Goal: Information Seeking & Learning: Check status

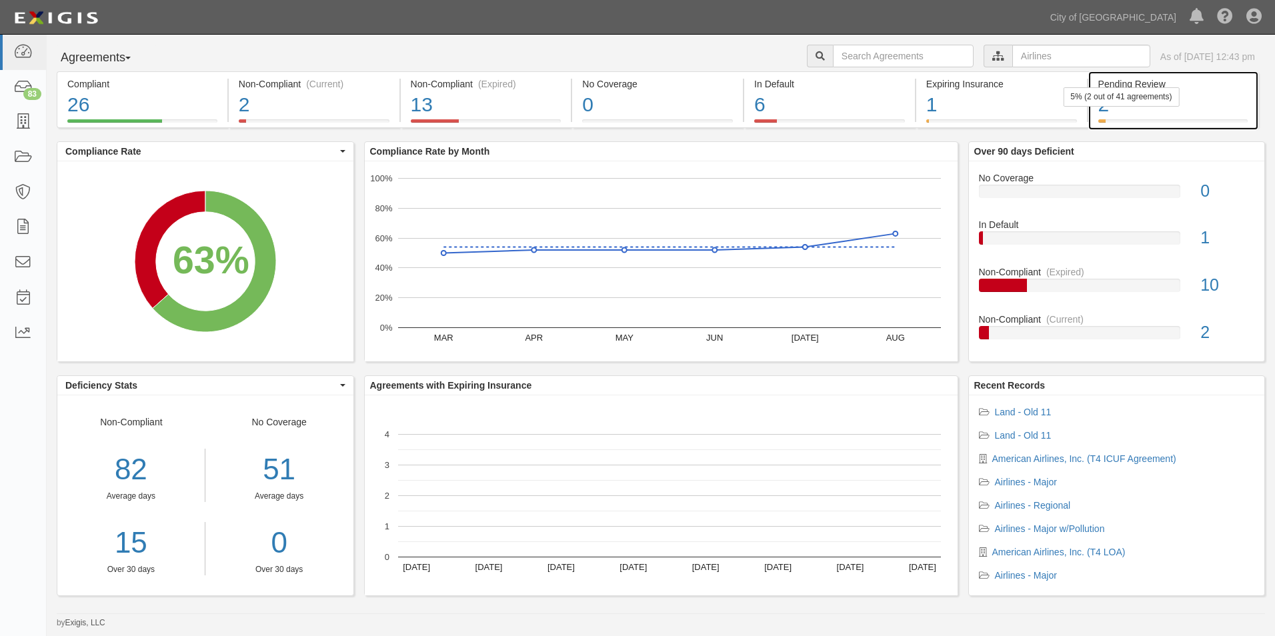
click at [1201, 91] on div "2" at bounding box center [1173, 105] width 150 height 29
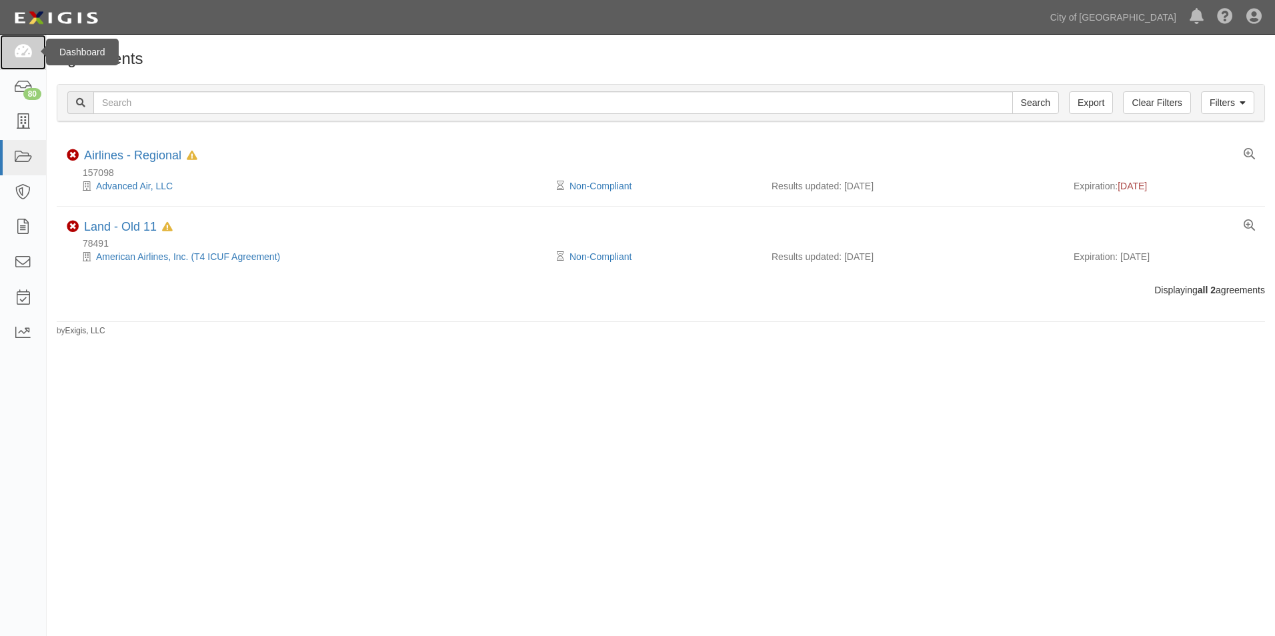
click at [24, 58] on icon at bounding box center [22, 52] width 19 height 15
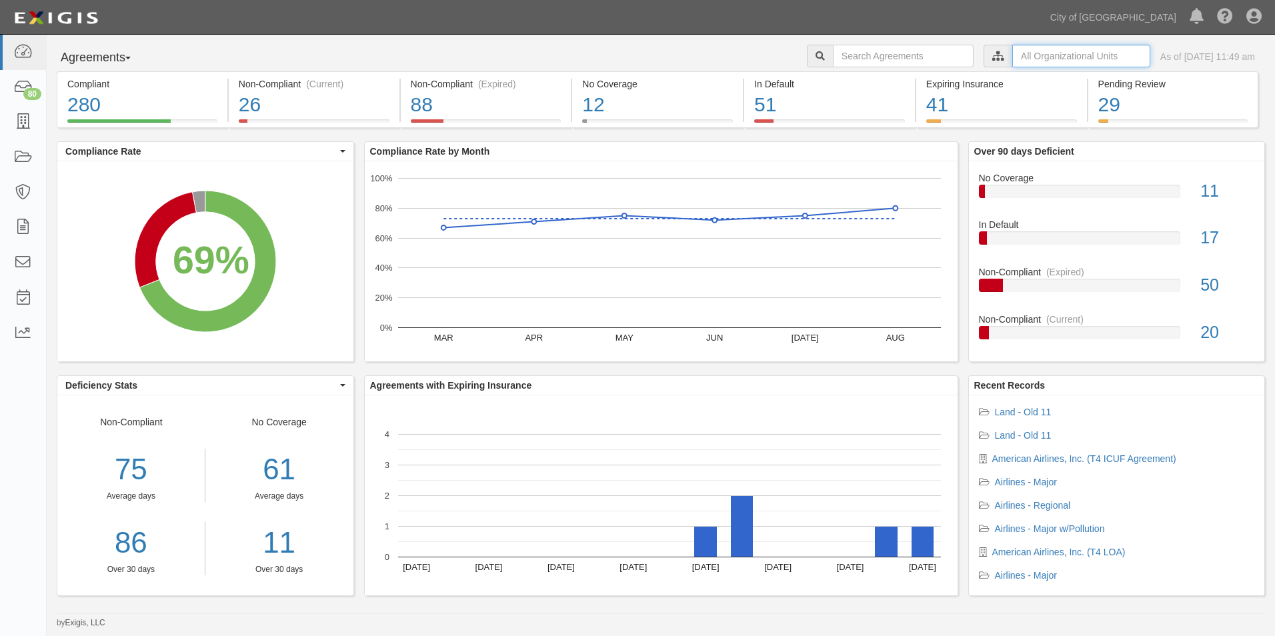
click at [1012, 59] on input "text" at bounding box center [1081, 56] width 138 height 23
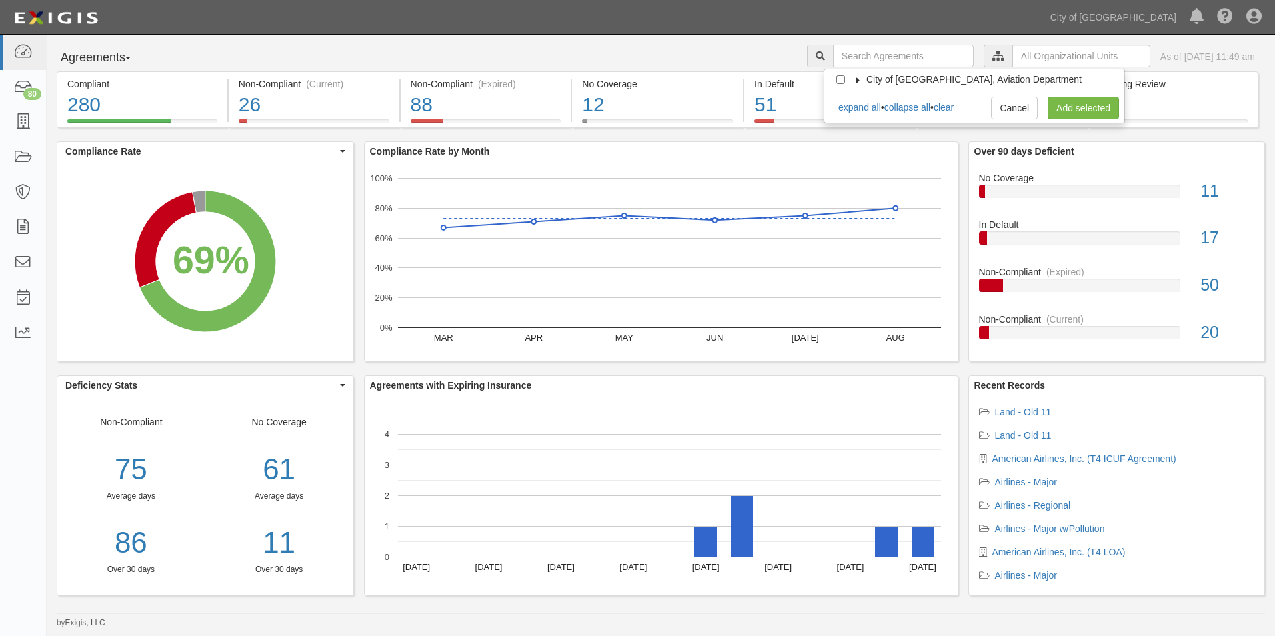
click at [868, 77] on span "City of [GEOGRAPHIC_DATA], Aviation Department" at bounding box center [973, 79] width 215 height 11
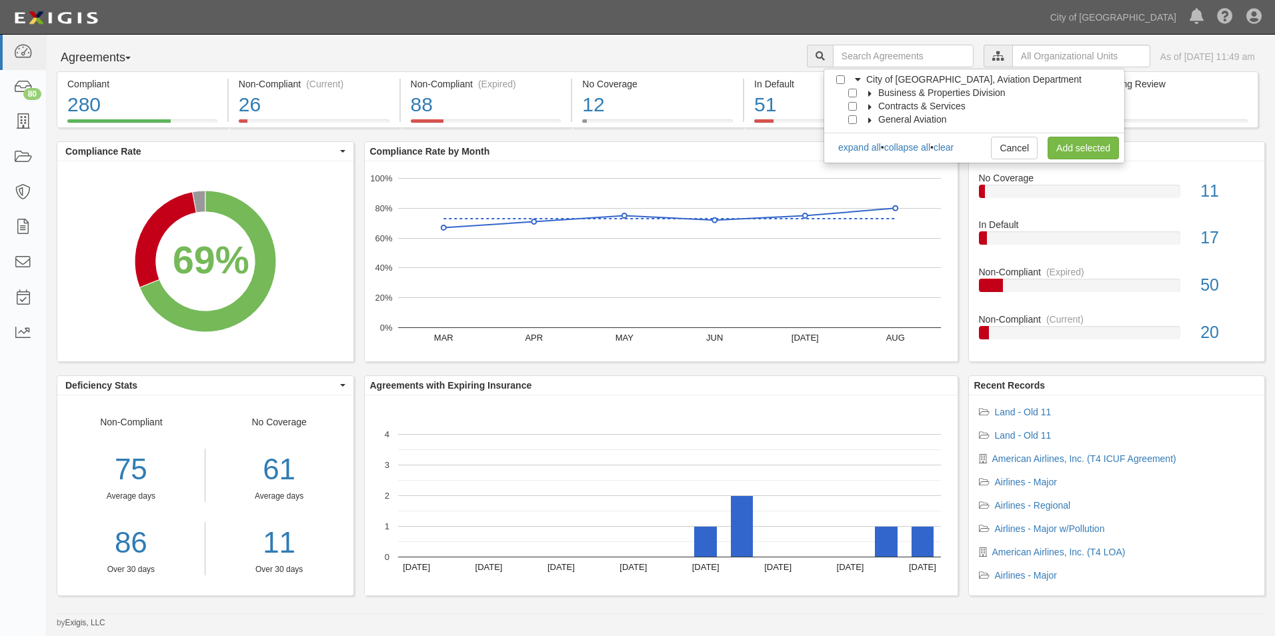
click at [868, 91] on icon at bounding box center [869, 94] width 9 height 6
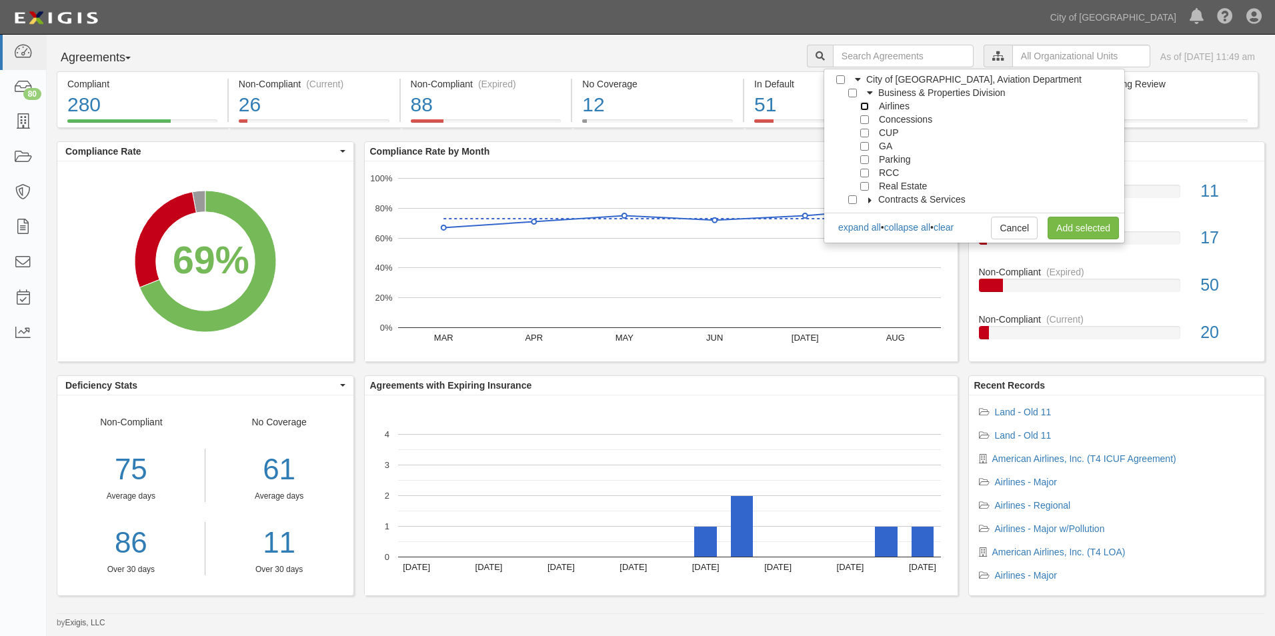
click at [860, 105] on input "Airlines" at bounding box center [864, 106] width 9 height 9
checkbox input "true"
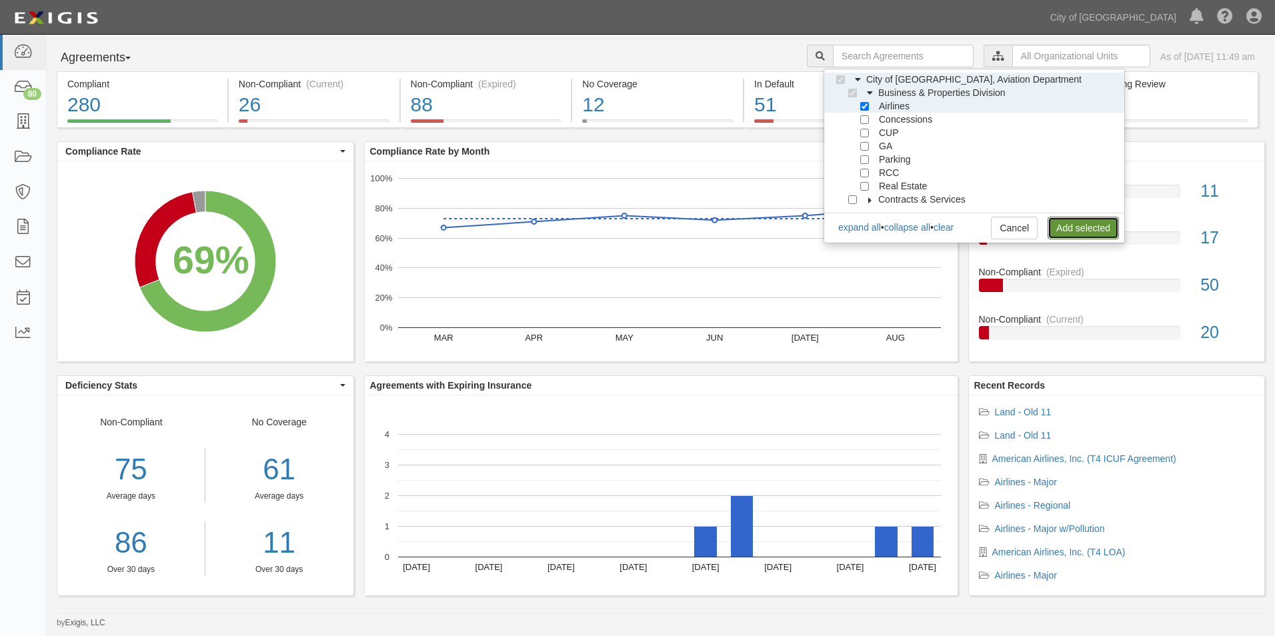
click at [1074, 227] on link "Add selected" at bounding box center [1082, 228] width 71 height 23
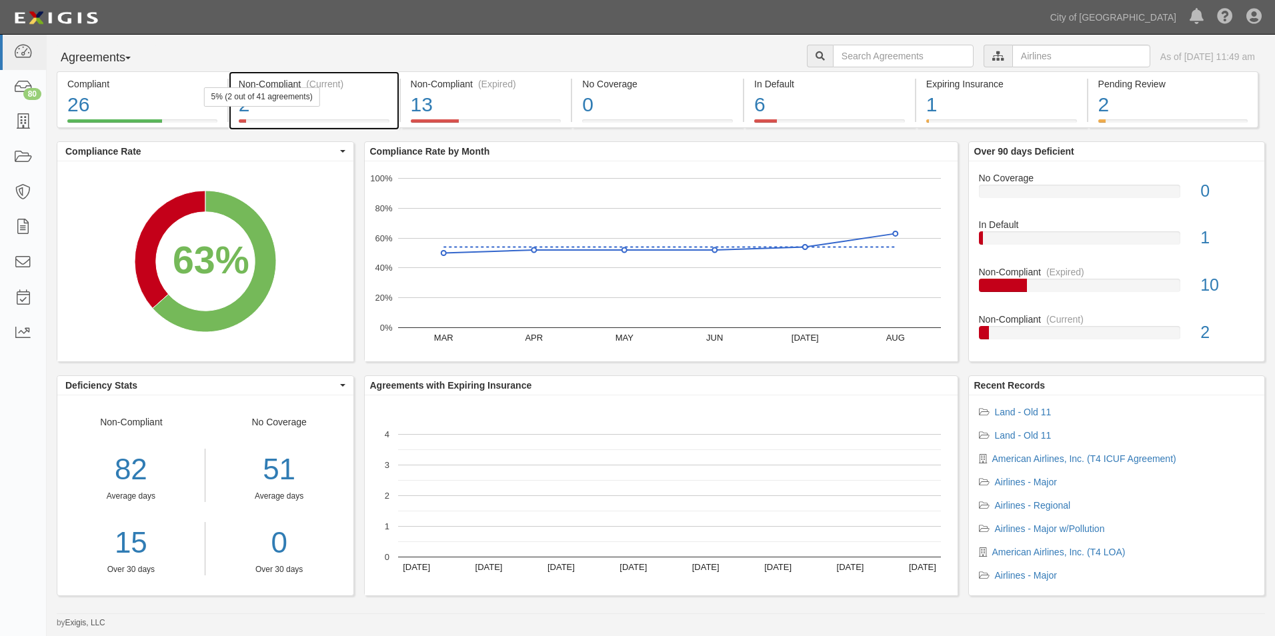
click at [323, 83] on div "(Current)" at bounding box center [324, 83] width 37 height 13
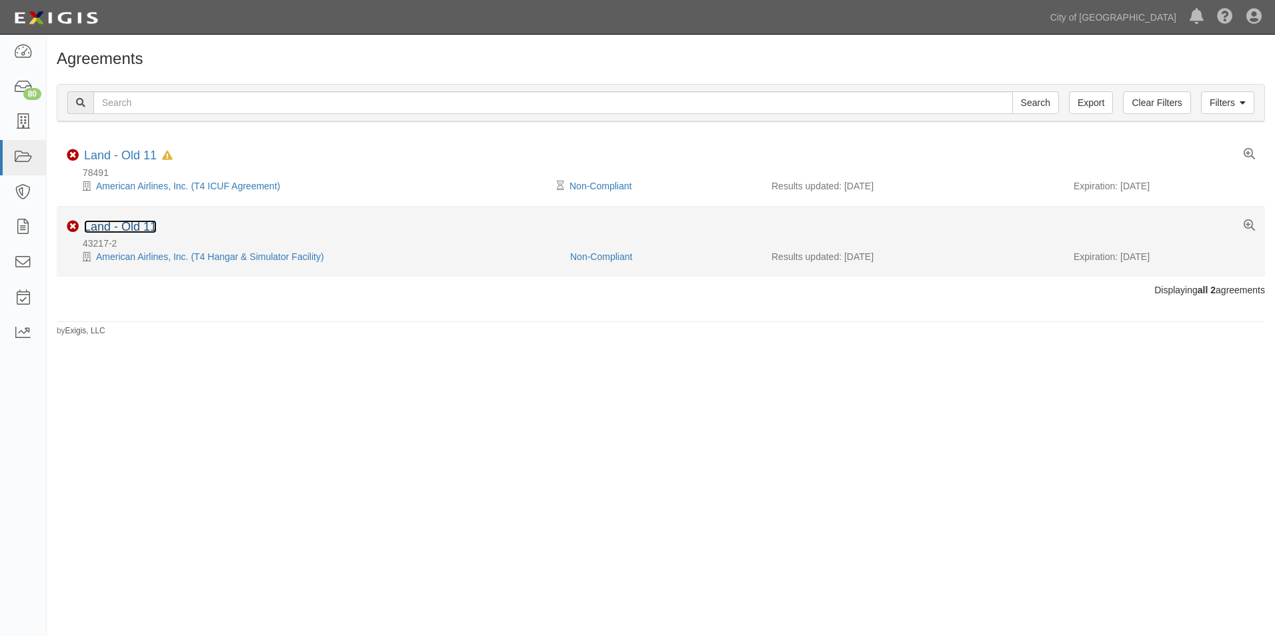
click at [139, 226] on link "Land - Old 11" at bounding box center [120, 226] width 73 height 13
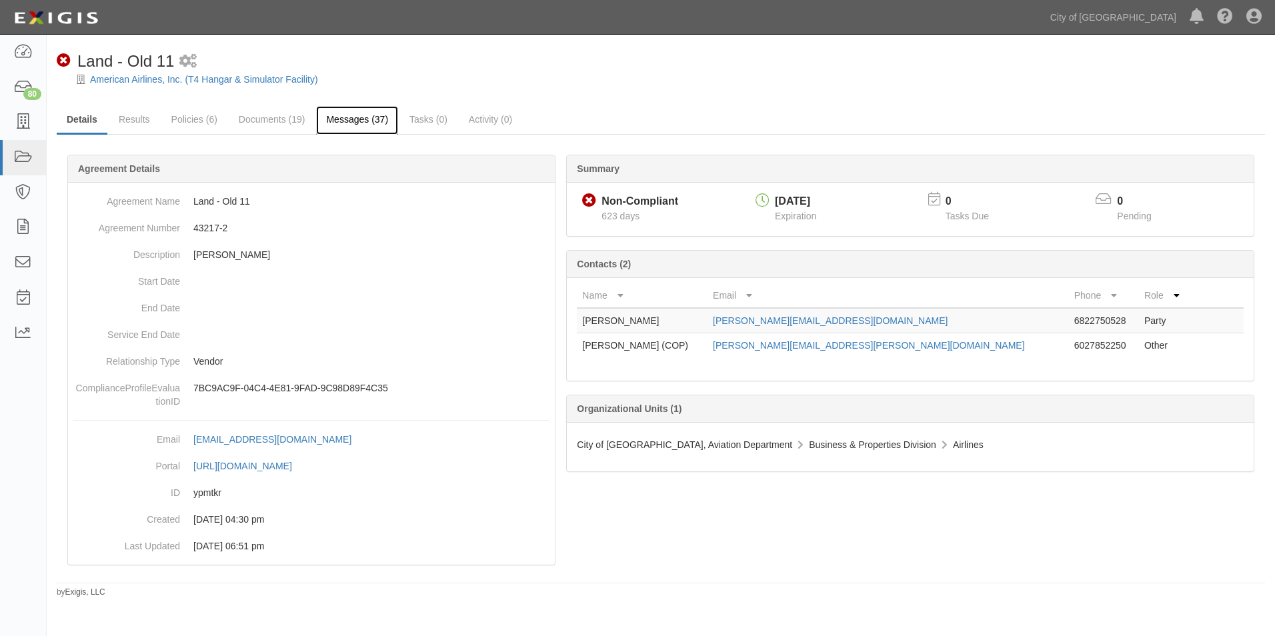
click at [387, 127] on link "Messages (37)" at bounding box center [357, 120] width 82 height 29
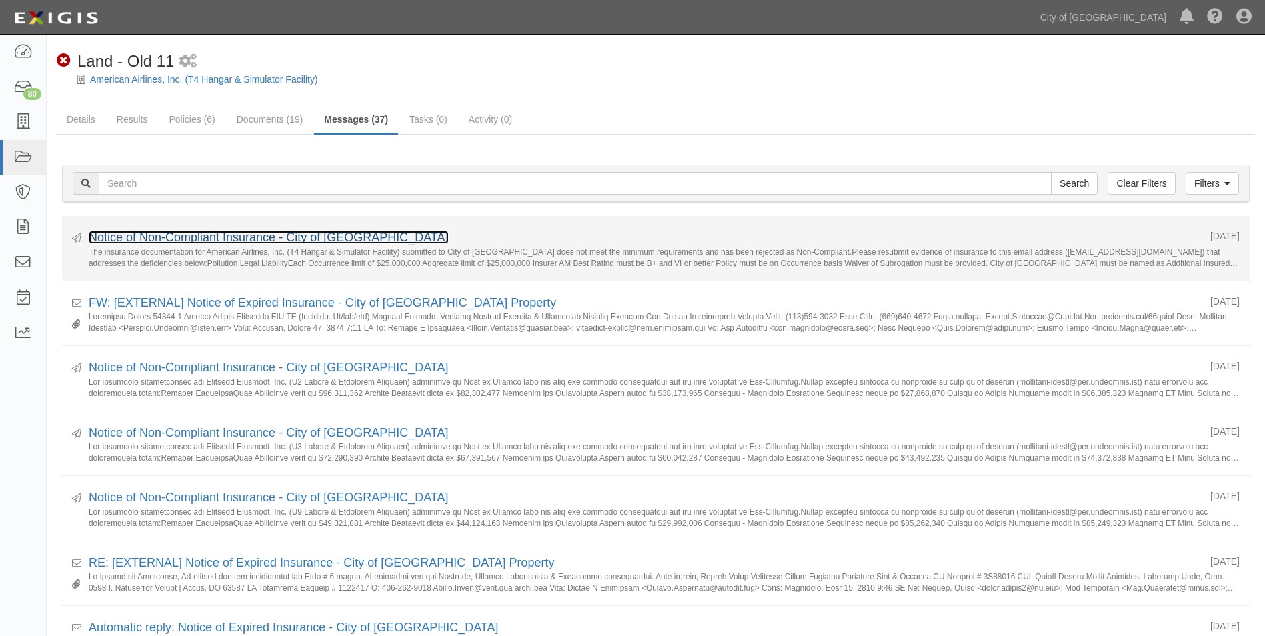
click at [310, 238] on link "Notice of Non-Compliant Insurance - City of [GEOGRAPHIC_DATA]" at bounding box center [269, 237] width 360 height 13
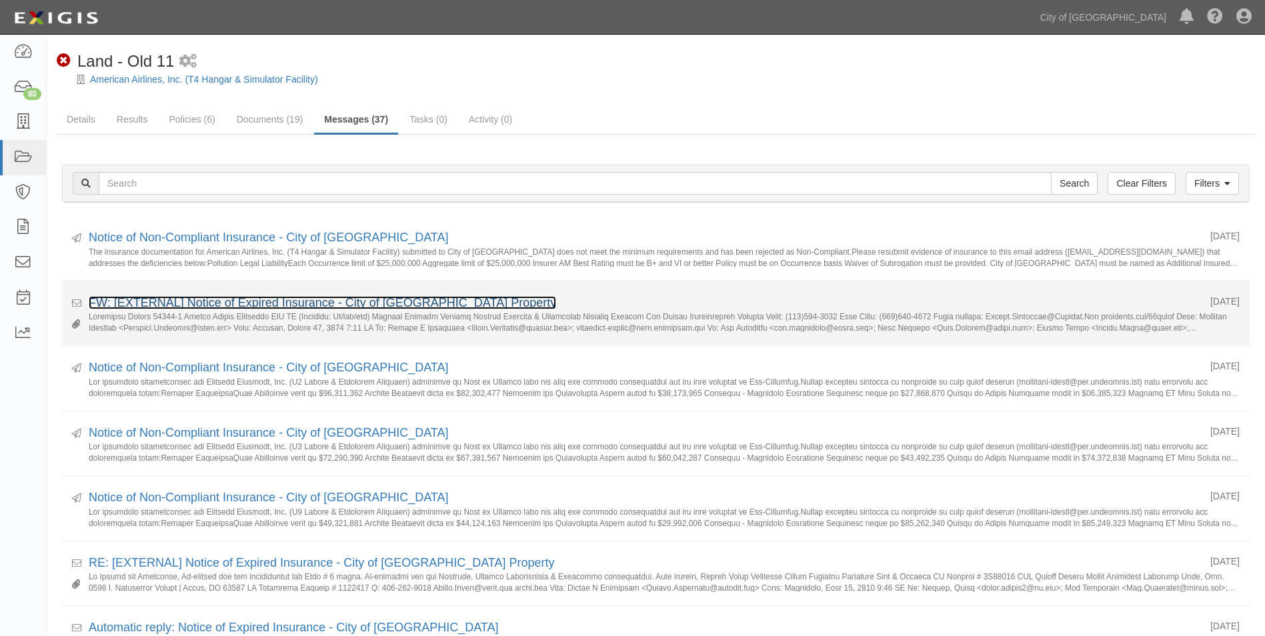
click at [153, 299] on link "FW: [EXTERNAL] Notice of Expired Insurance - City of [GEOGRAPHIC_DATA] Property" at bounding box center [322, 302] width 467 height 13
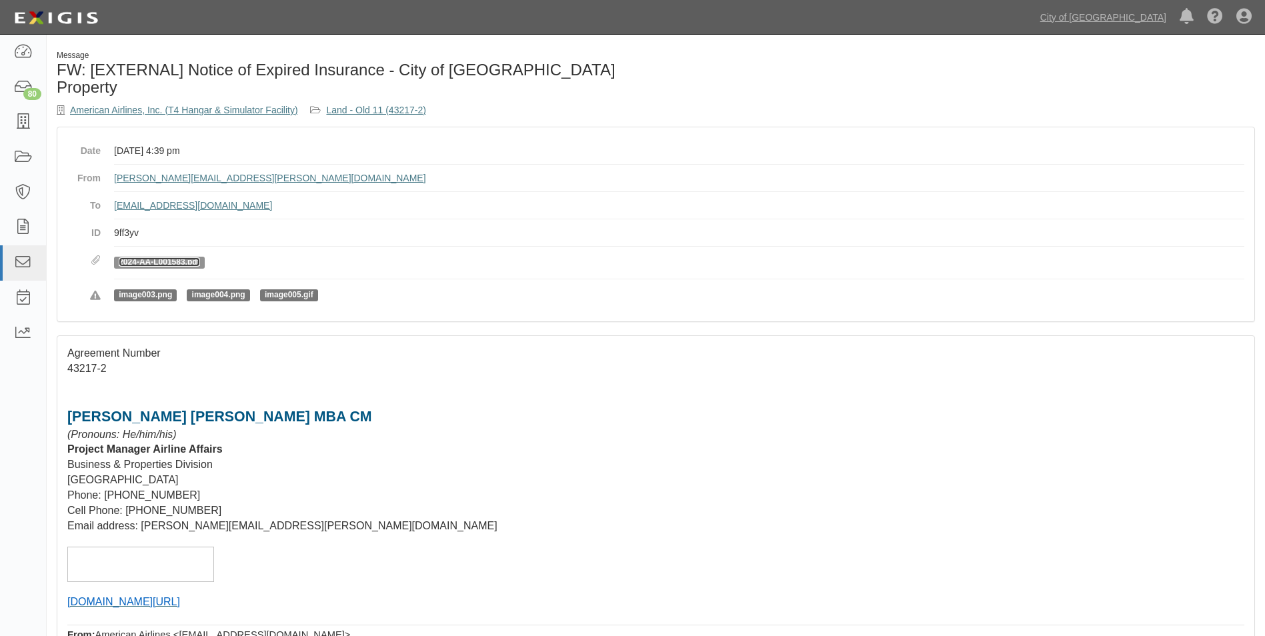
click at [156, 257] on link "2024-AA-L001583.pdf" at bounding box center [159, 261] width 81 height 9
click at [32, 96] on div "80" at bounding box center [32, 94] width 18 height 12
